Goal: Task Accomplishment & Management: Manage account settings

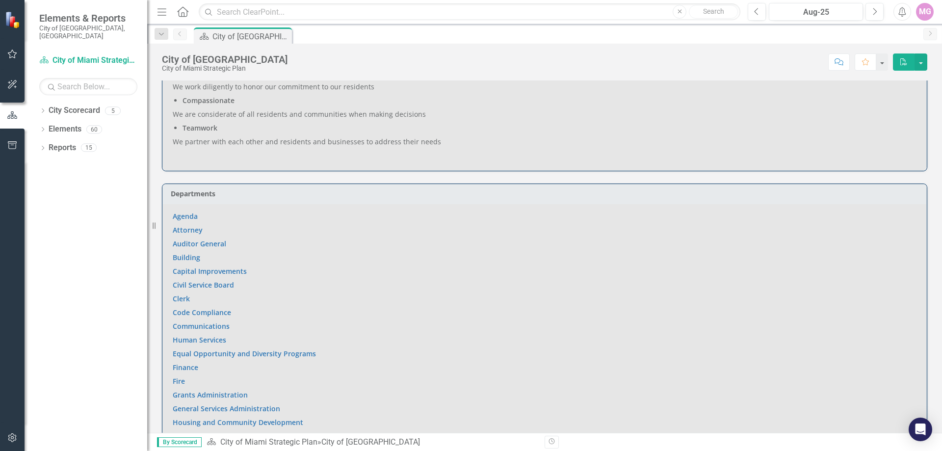
scroll to position [560, 0]
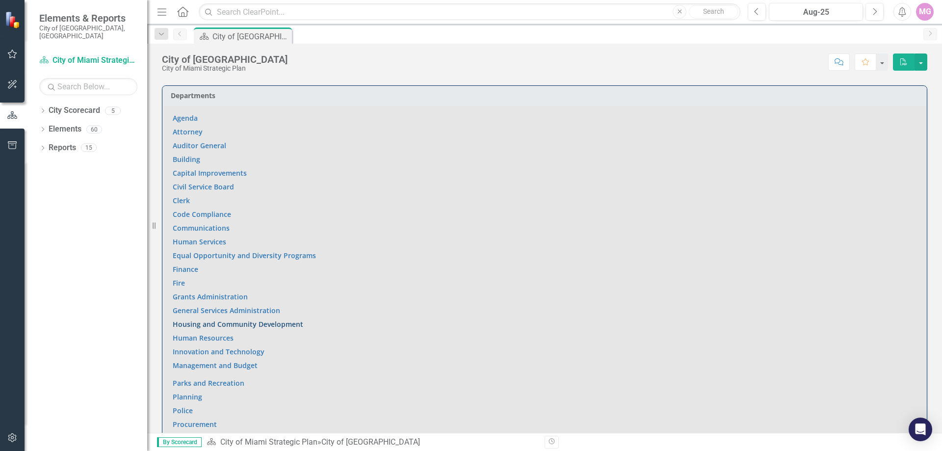
click at [205, 319] on link "Housing and Community Development" at bounding box center [238, 323] width 131 height 9
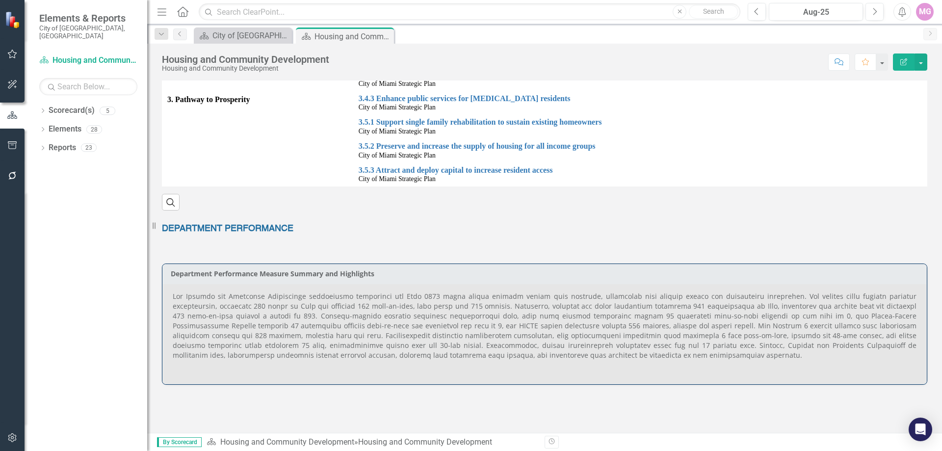
scroll to position [245, 0]
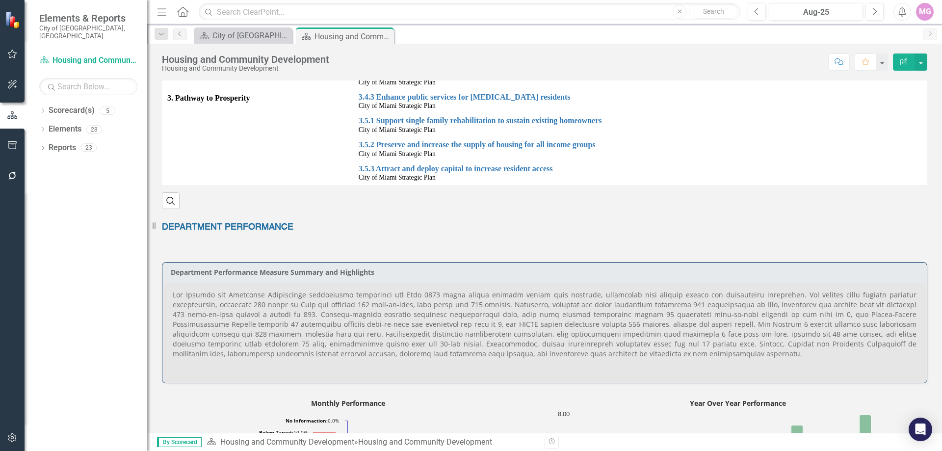
click at [377, 345] on p at bounding box center [545, 325] width 744 height 71
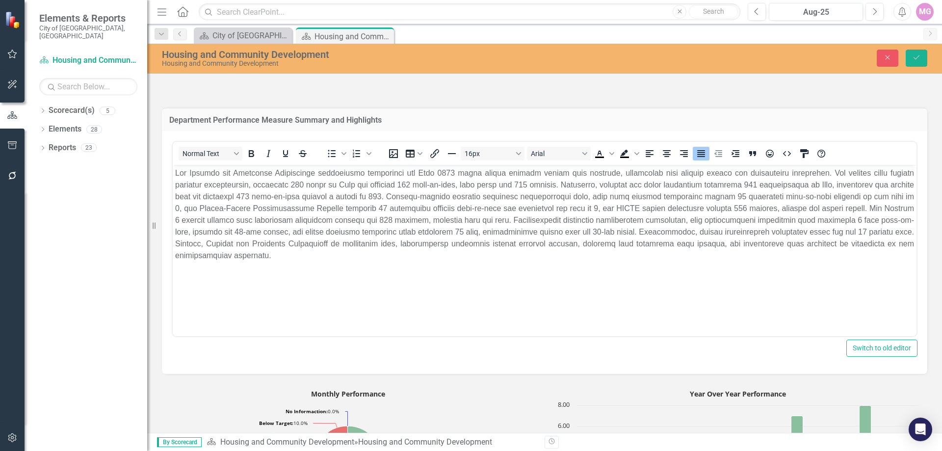
scroll to position [442, 0]
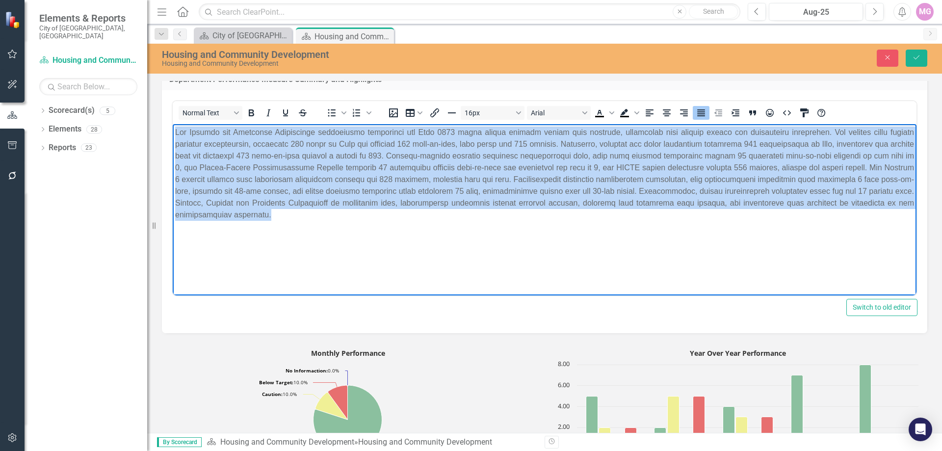
drag, startPoint x: 271, startPoint y: 212, endPoint x: 342, endPoint y: 240, distance: 76.4
click at [173, 124] on html at bounding box center [545, 197] width 744 height 147
copy p "The Housing and Community Development performance evaluation for [DATE] shows s…"
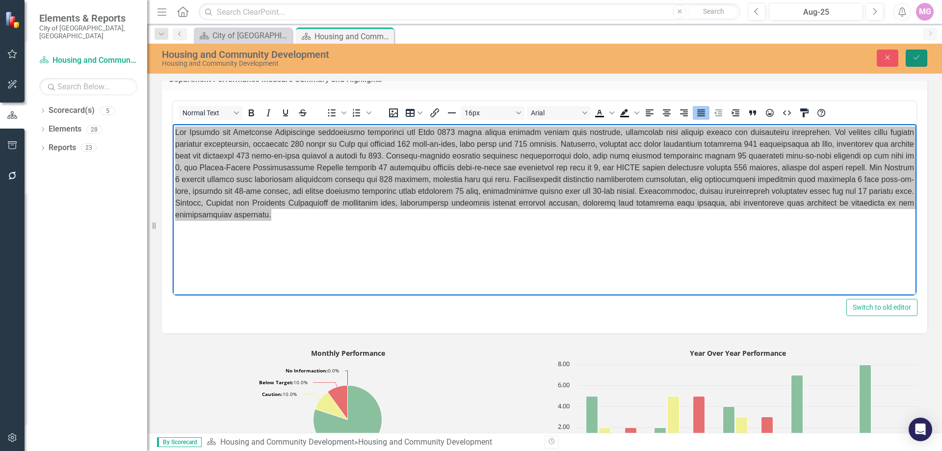
click at [922, 59] on button "Save" at bounding box center [917, 58] width 22 height 17
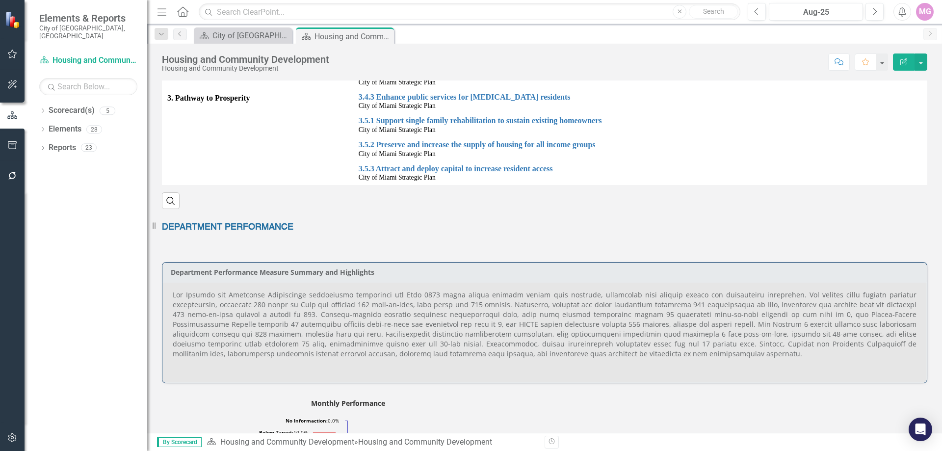
scroll to position [687, 0]
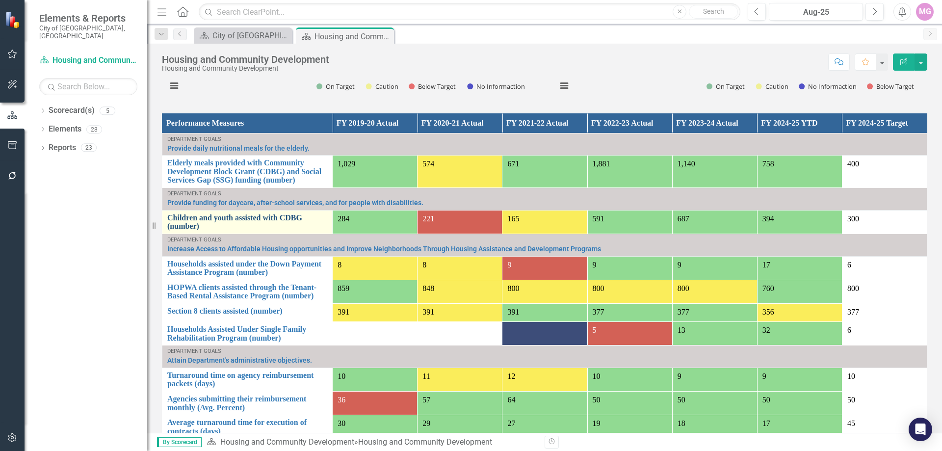
click at [209, 220] on link "Children and youth assisted with CDBG (number)" at bounding box center [247, 221] width 160 height 17
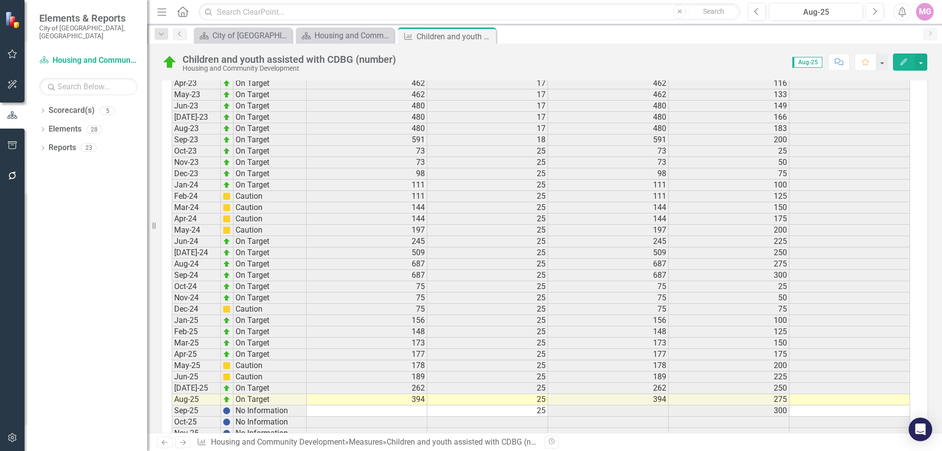
scroll to position [1371, 0]
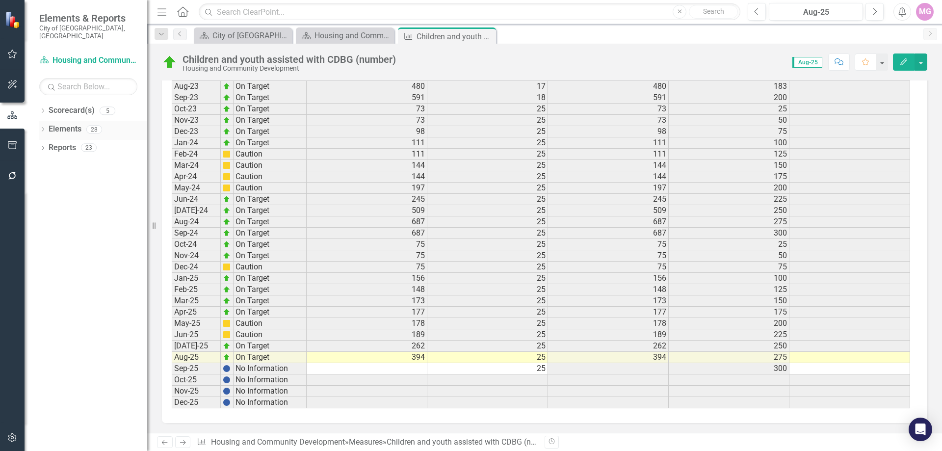
click at [70, 126] on link "Elements" at bounding box center [65, 129] width 33 height 11
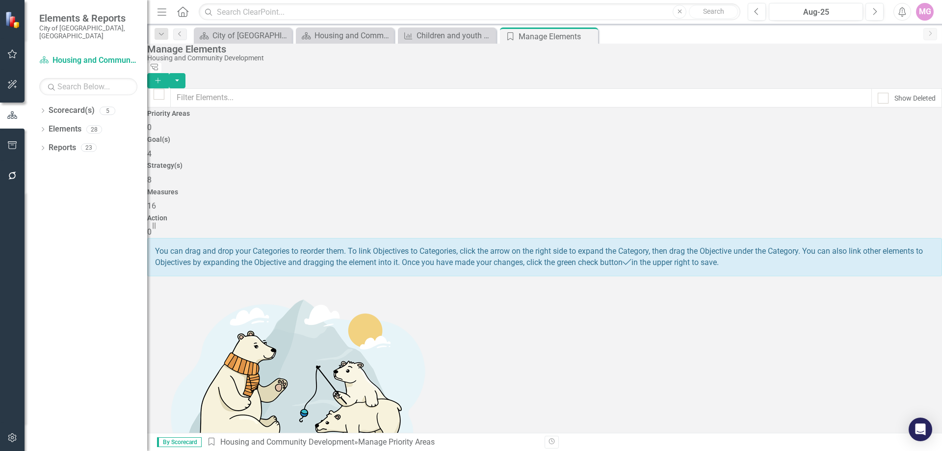
click at [156, 201] on span "16" at bounding box center [151, 205] width 9 height 9
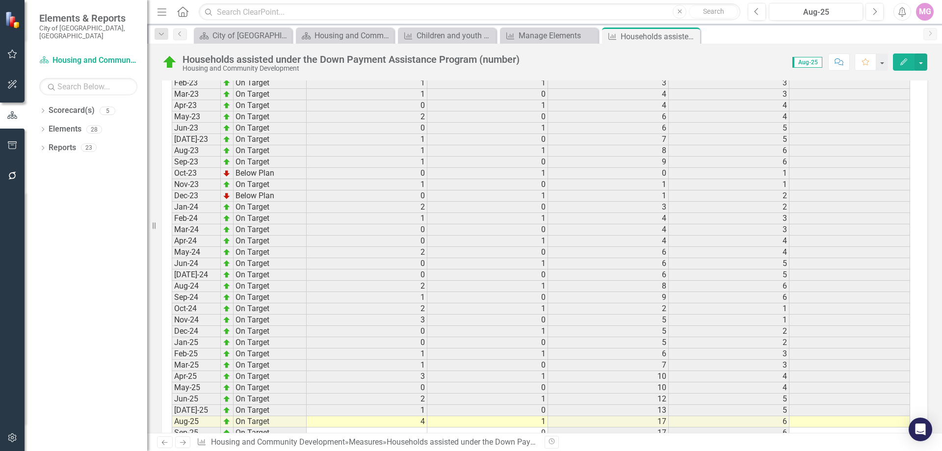
scroll to position [1427, 0]
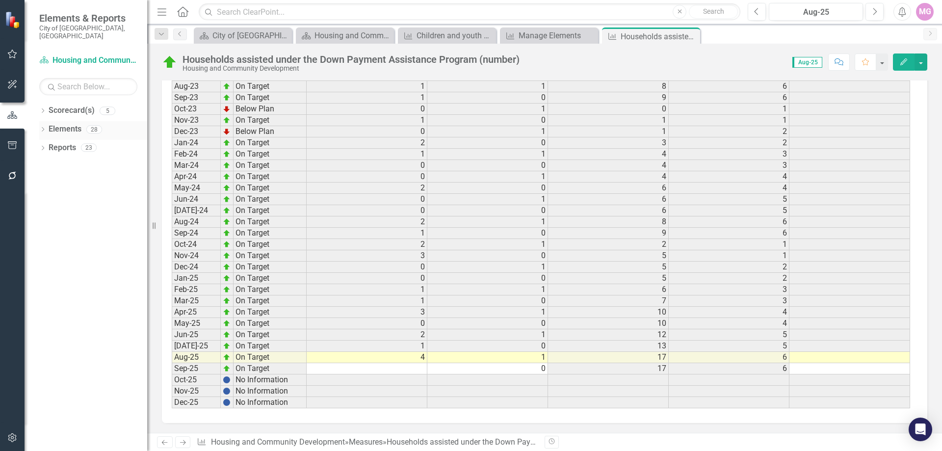
click at [70, 124] on link "Elements" at bounding box center [65, 129] width 33 height 11
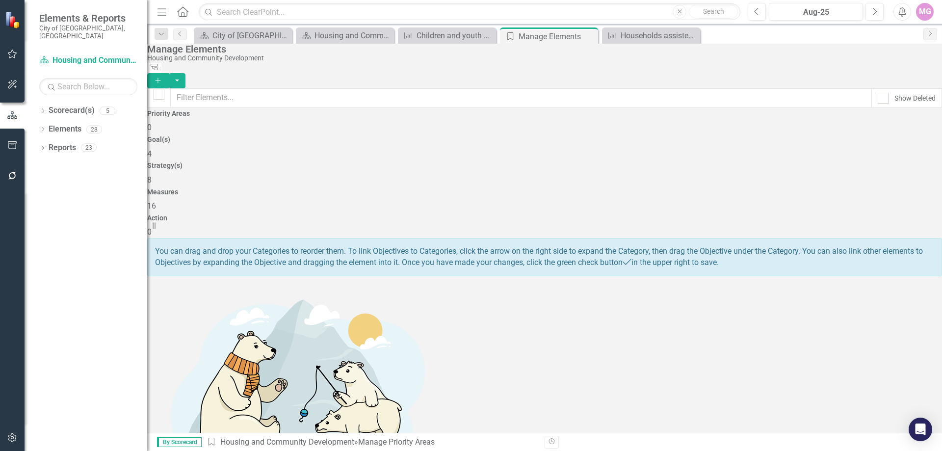
click at [728, 188] on div "Measures 16" at bounding box center [544, 200] width 795 height 24
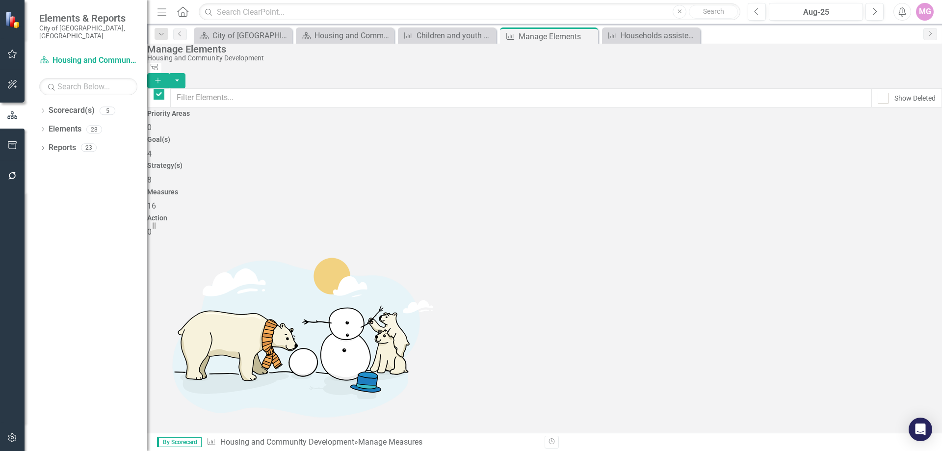
checkbox input "false"
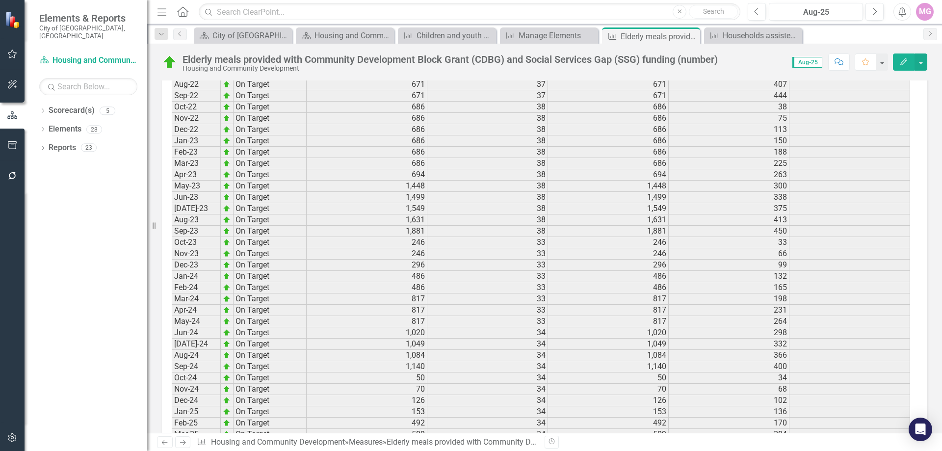
scroll to position [1360, 0]
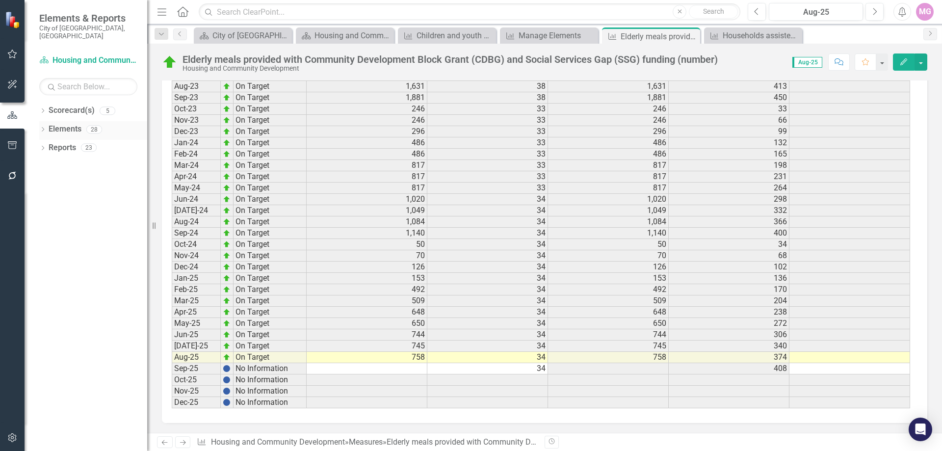
click at [81, 121] on div "Elements 28" at bounding box center [98, 130] width 99 height 19
click at [59, 124] on link "Elements" at bounding box center [65, 129] width 33 height 11
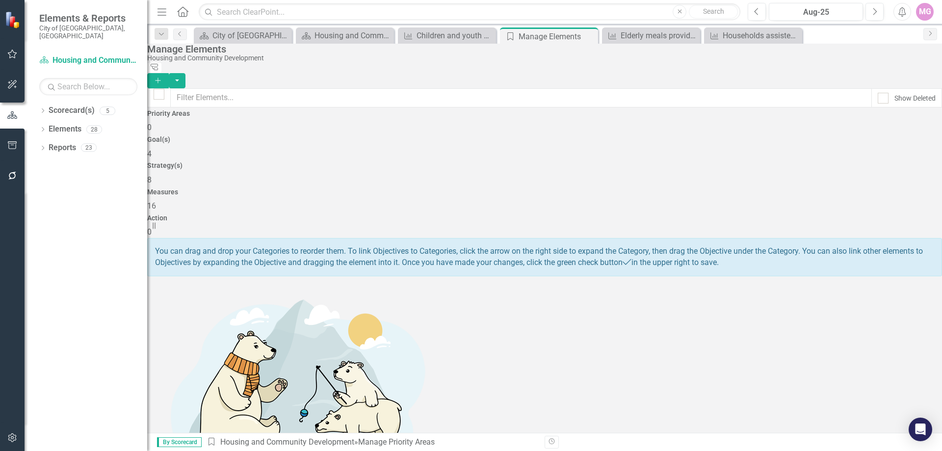
click at [683, 188] on div "Measures 16" at bounding box center [544, 200] width 795 height 24
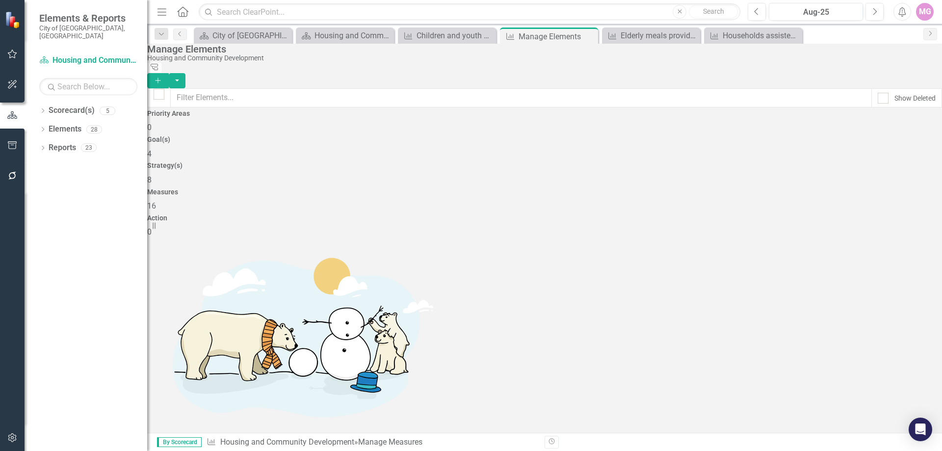
scroll to position [147, 0]
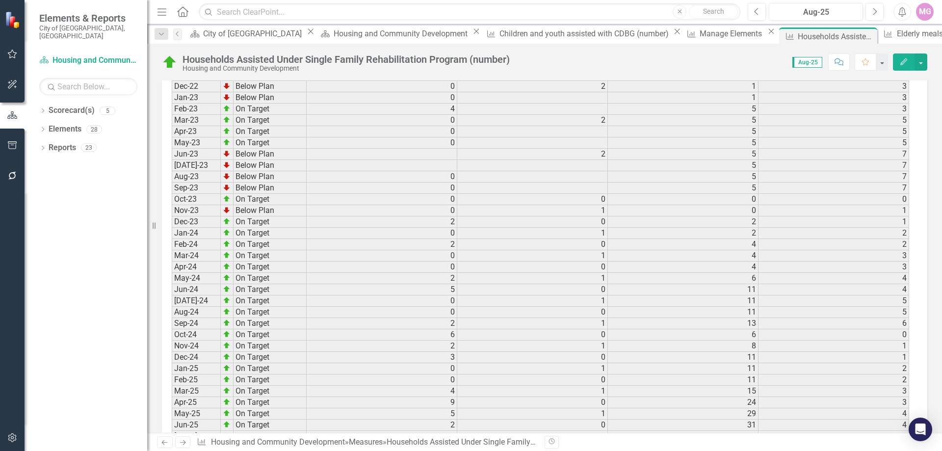
scroll to position [1554, 0]
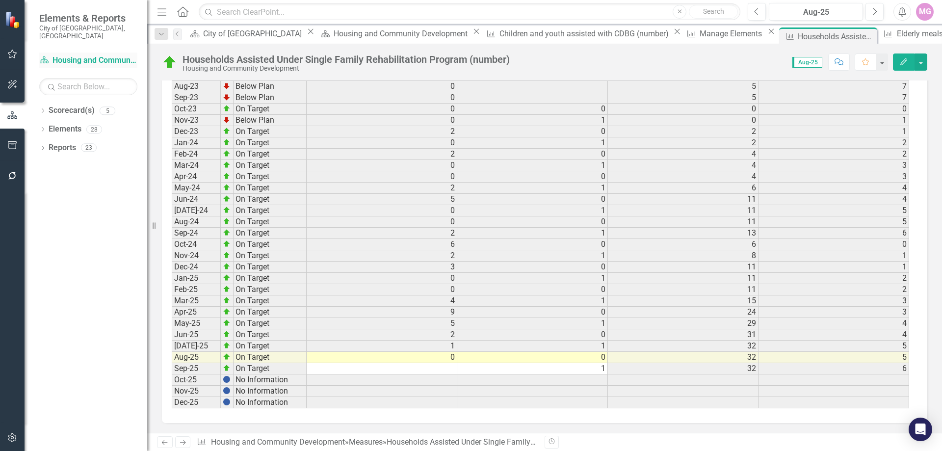
click at [98, 55] on link "Scorecard(s) Housing and Community Development" at bounding box center [88, 60] width 98 height 11
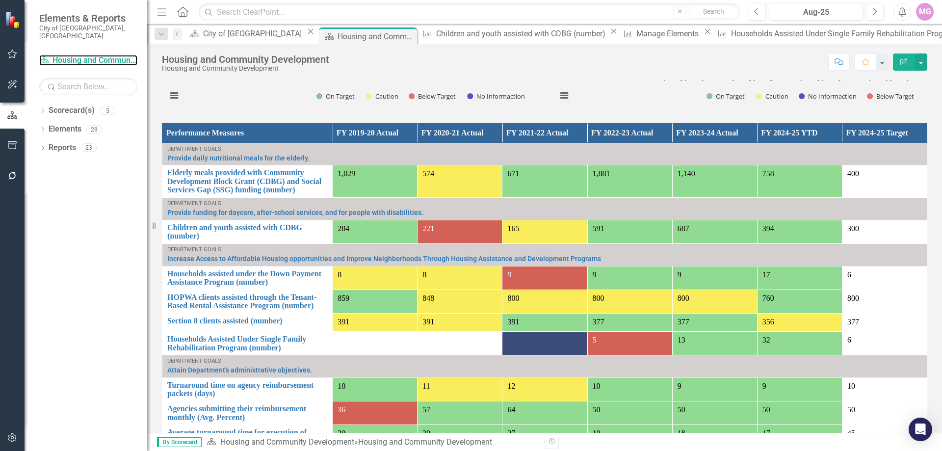
scroll to position [883, 0]
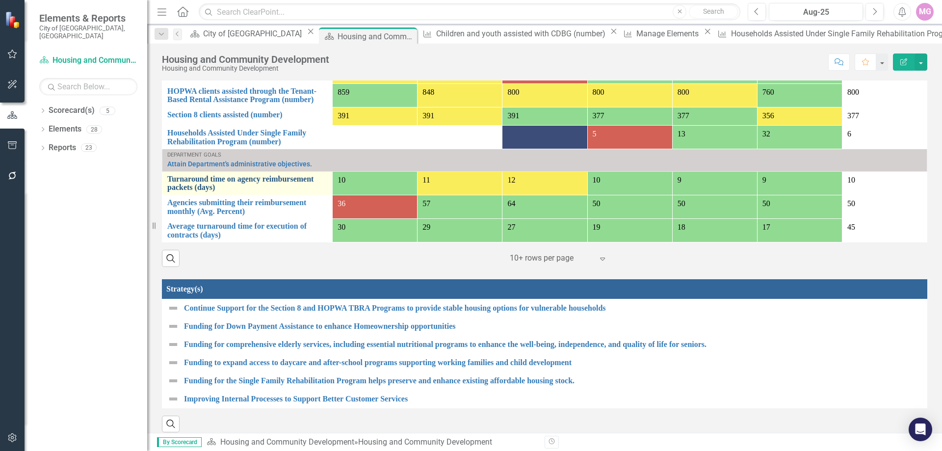
click at [204, 182] on link "Turnaround time on agency reimbursement packets (days)" at bounding box center [247, 183] width 160 height 17
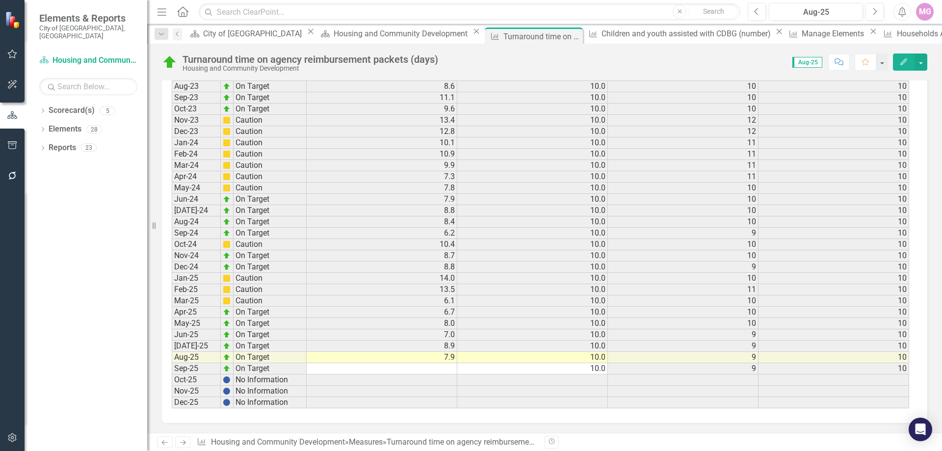
scroll to position [956, 0]
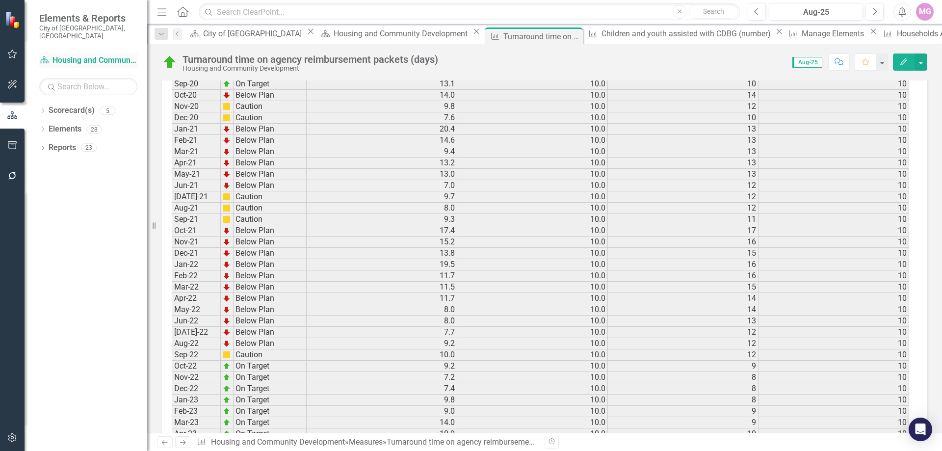
click at [78, 55] on link "Scorecard(s) Housing and Community Development" at bounding box center [88, 60] width 98 height 11
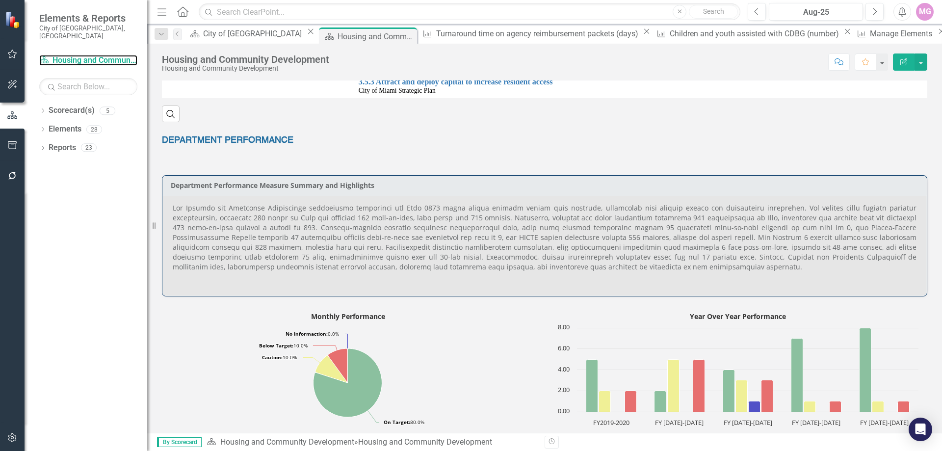
scroll to position [343, 0]
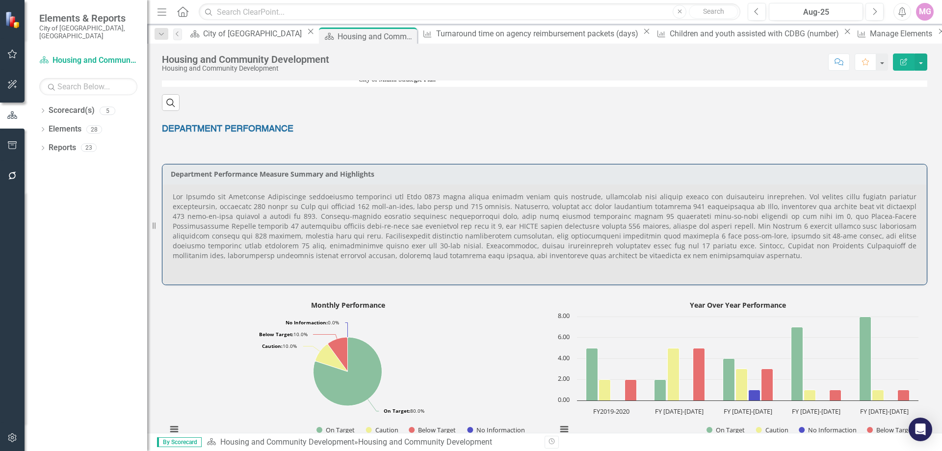
click at [490, 210] on p at bounding box center [545, 227] width 744 height 71
click at [479, 226] on p at bounding box center [545, 227] width 744 height 71
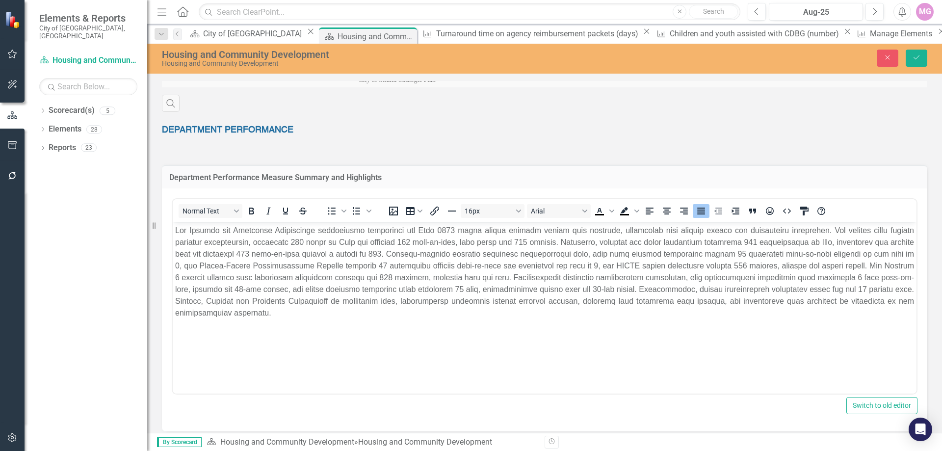
scroll to position [0, 0]
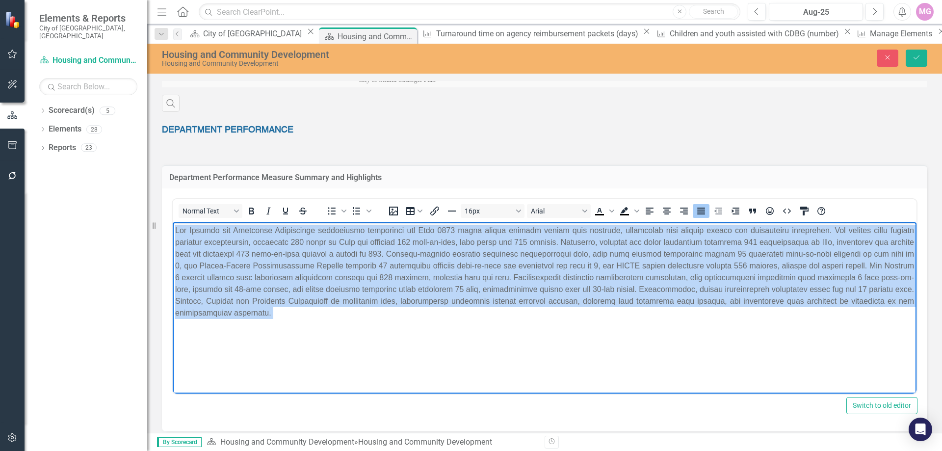
drag, startPoint x: 175, startPoint y: 230, endPoint x: 308, endPoint y: 327, distance: 164.0
click at [308, 327] on body "Rich Text Area. Press ALT-0 for help." at bounding box center [545, 295] width 744 height 147
paste body "Rich Text Area. Press ALT-0 for help."
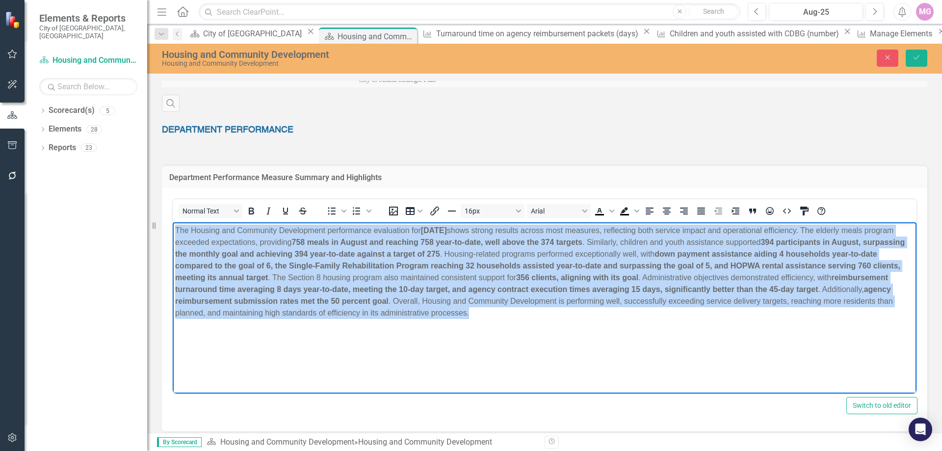
drag, startPoint x: 174, startPoint y: 230, endPoint x: 695, endPoint y: 313, distance: 527.1
click at [695, 313] on body "The Housing and Community Development performance evaluation for [DATE] shows s…" at bounding box center [545, 295] width 744 height 147
click at [700, 211] on icon "Justify" at bounding box center [701, 211] width 8 height 7
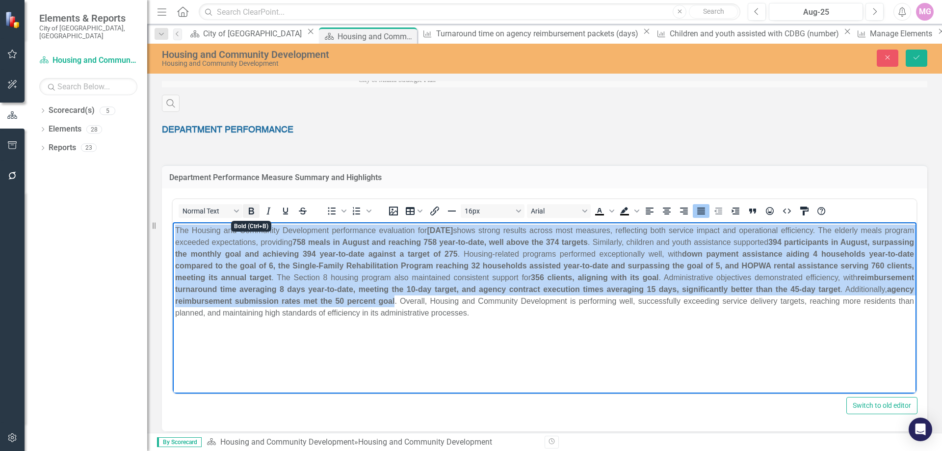
click at [251, 215] on icon "Bold" at bounding box center [251, 211] width 12 height 12
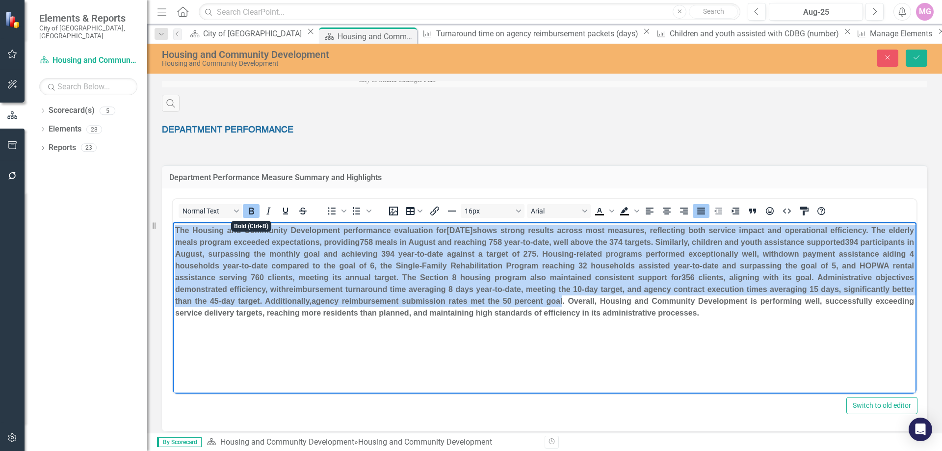
click at [251, 215] on icon "Bold" at bounding box center [251, 211] width 12 height 12
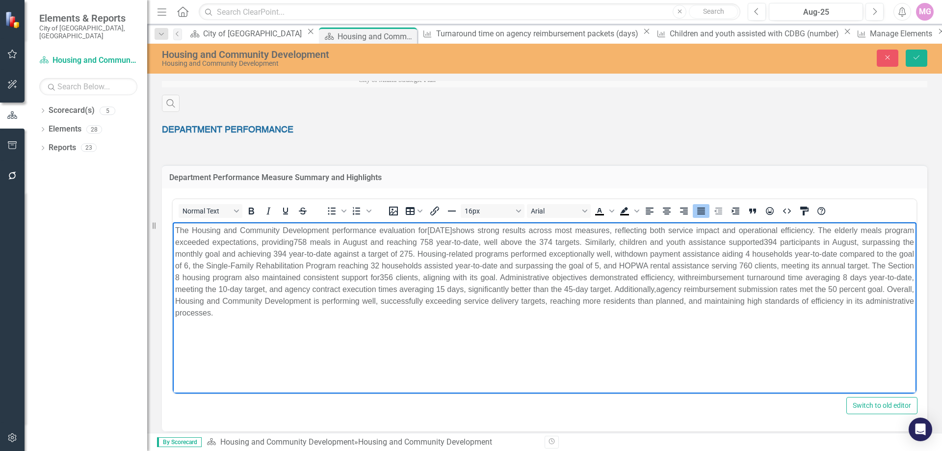
click at [513, 350] on body "The Housing and Community Development performance evaluation for [DATE] shows s…" at bounding box center [545, 295] width 744 height 147
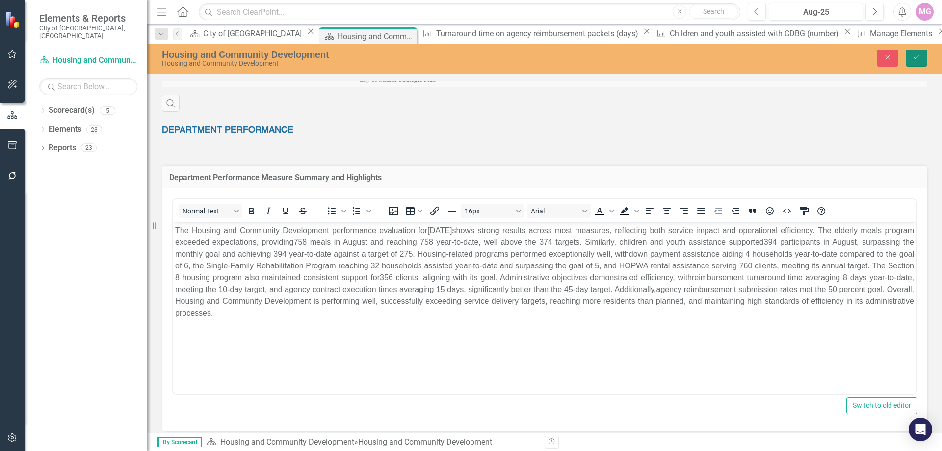
click at [919, 53] on button "Save" at bounding box center [917, 58] width 22 height 17
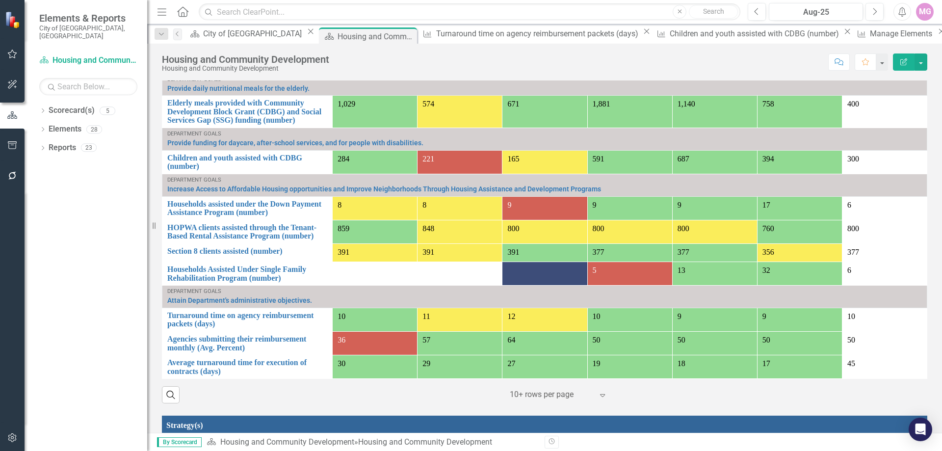
scroll to position [834, 0]
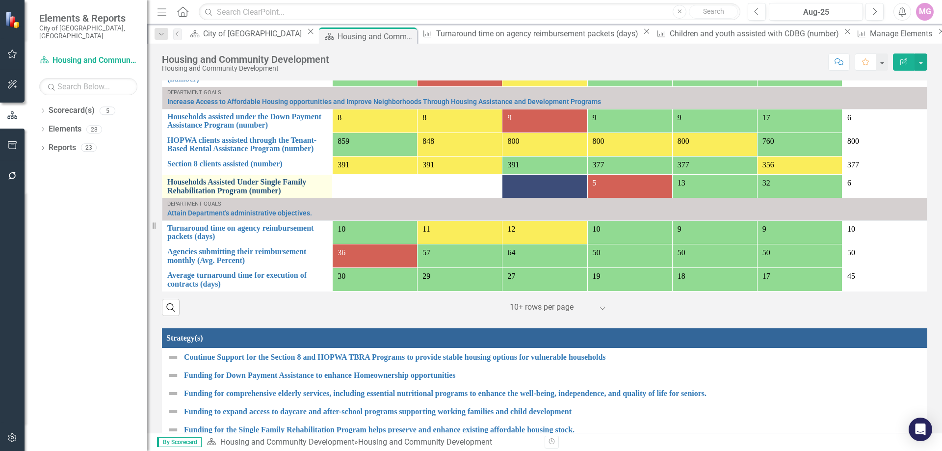
click at [224, 189] on link "Households Assisted Under Single Family Rehabilitation Program (number)" at bounding box center [247, 186] width 160 height 17
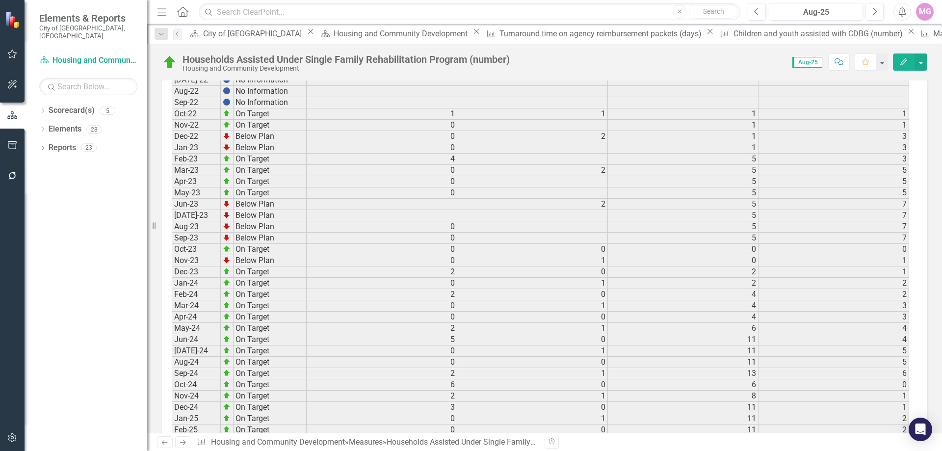
scroll to position [1554, 0]
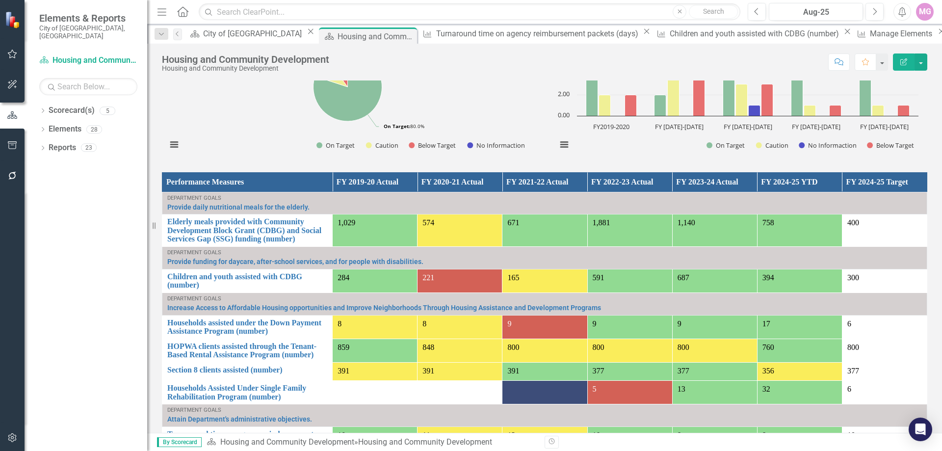
scroll to position [334, 0]
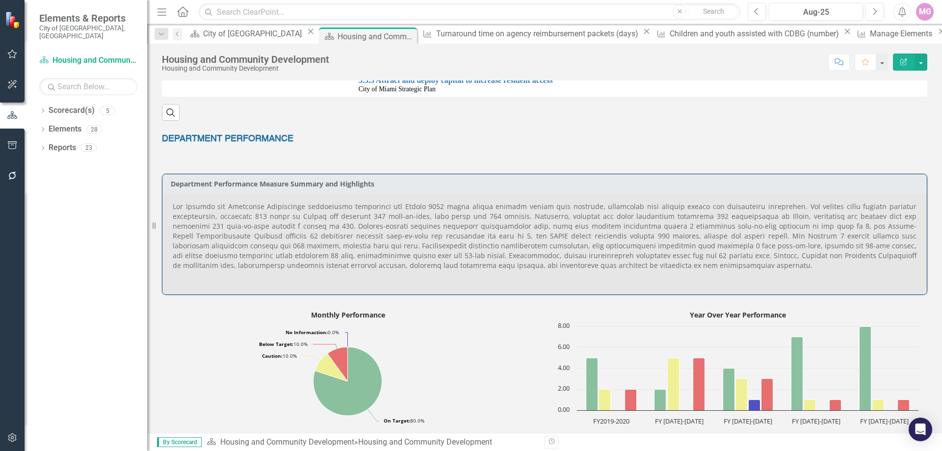
click at [362, 184] on h3 "Department Performance Measure Summary and Highlights" at bounding box center [546, 183] width 751 height 7
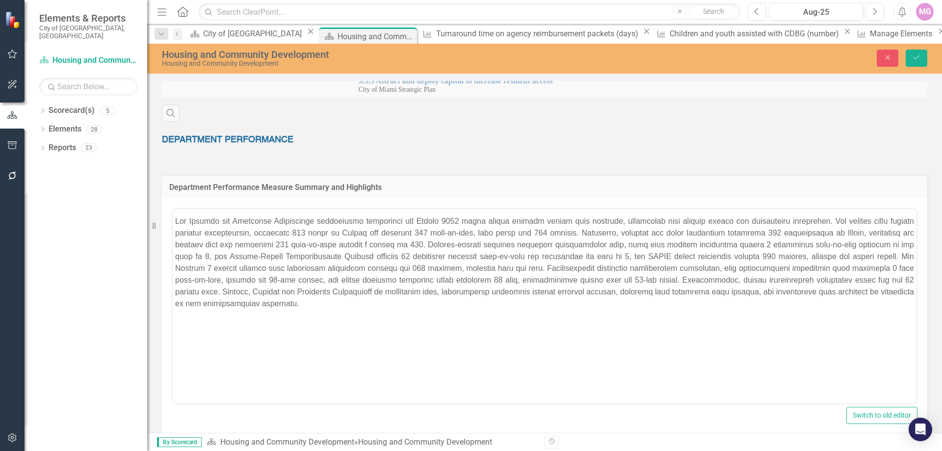
scroll to position [0, 0]
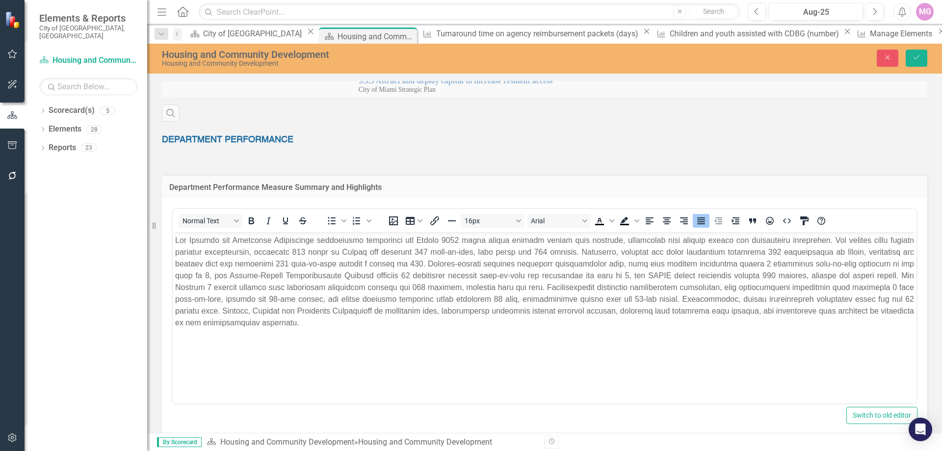
drag, startPoint x: 381, startPoint y: 189, endPoint x: 326, endPoint y: 193, distance: 55.1
click at [328, 194] on td "Department Performance Measure Summary and Highlights" at bounding box center [544, 188] width 751 height 13
click at [375, 187] on h3 "Department Performance Measure Summary and Highlights" at bounding box center [544, 187] width 751 height 9
click at [916, 54] on icon "Save" at bounding box center [916, 57] width 9 height 7
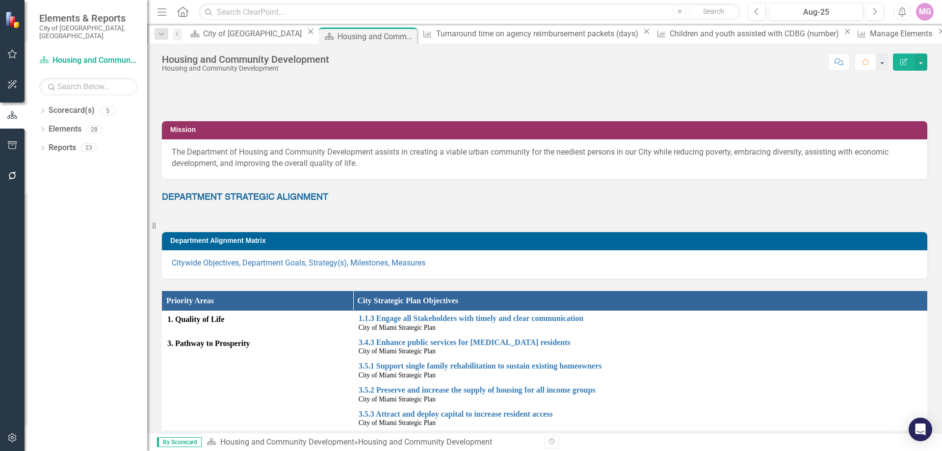
scroll to position [245, 0]
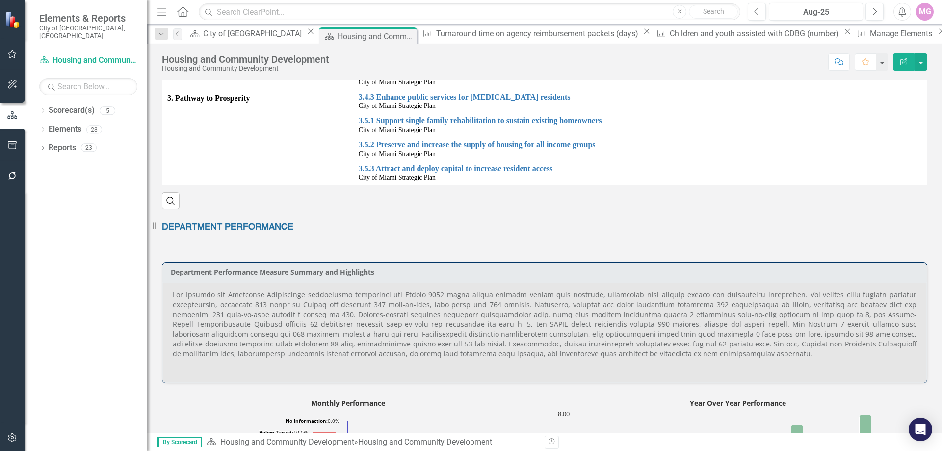
drag, startPoint x: 340, startPoint y: 247, endPoint x: 344, endPoint y: 273, distance: 26.3
click at [344, 273] on div "Mission The Department of Housing and Community Development assists in creating…" at bounding box center [545, 103] width 780 height 560
click at [931, 8] on div "MG" at bounding box center [925, 12] width 18 height 18
click at [897, 121] on link "Logout Log Out" at bounding box center [895, 124] width 78 height 18
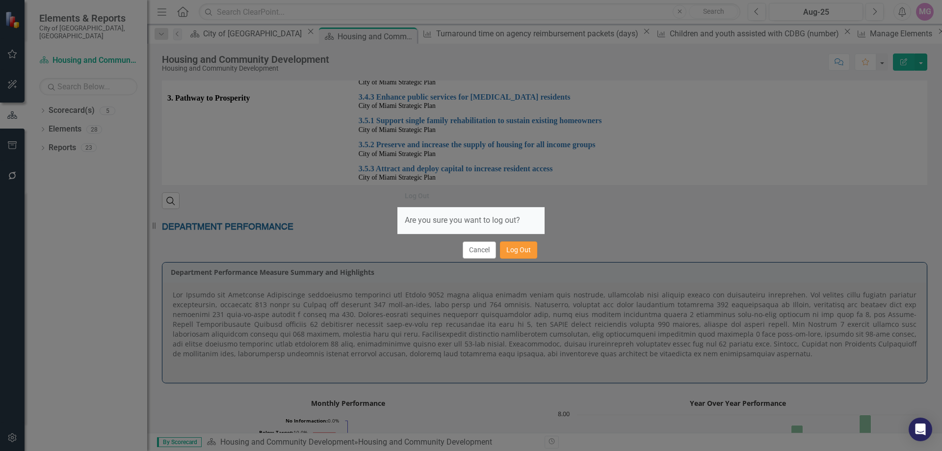
click at [523, 252] on button "Log Out" at bounding box center [518, 249] width 37 height 17
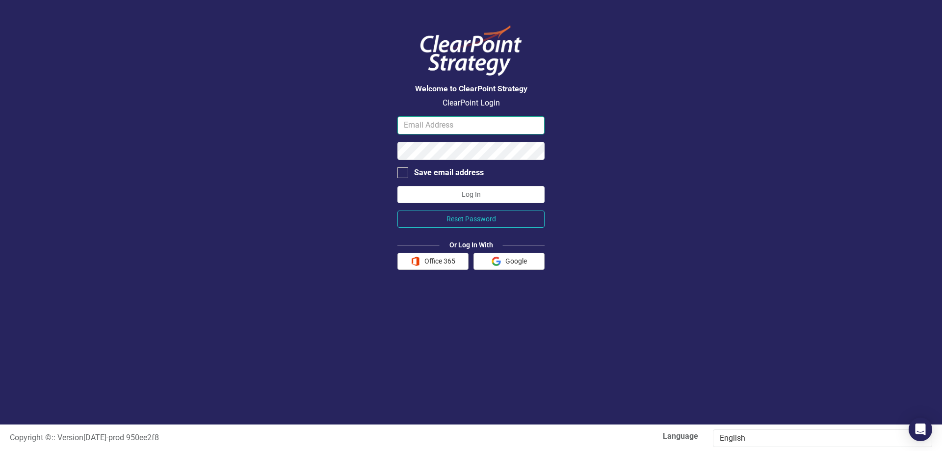
type input "[EMAIL_ADDRESS][DOMAIN_NAME]"
